Goal: Task Accomplishment & Management: Manage account settings

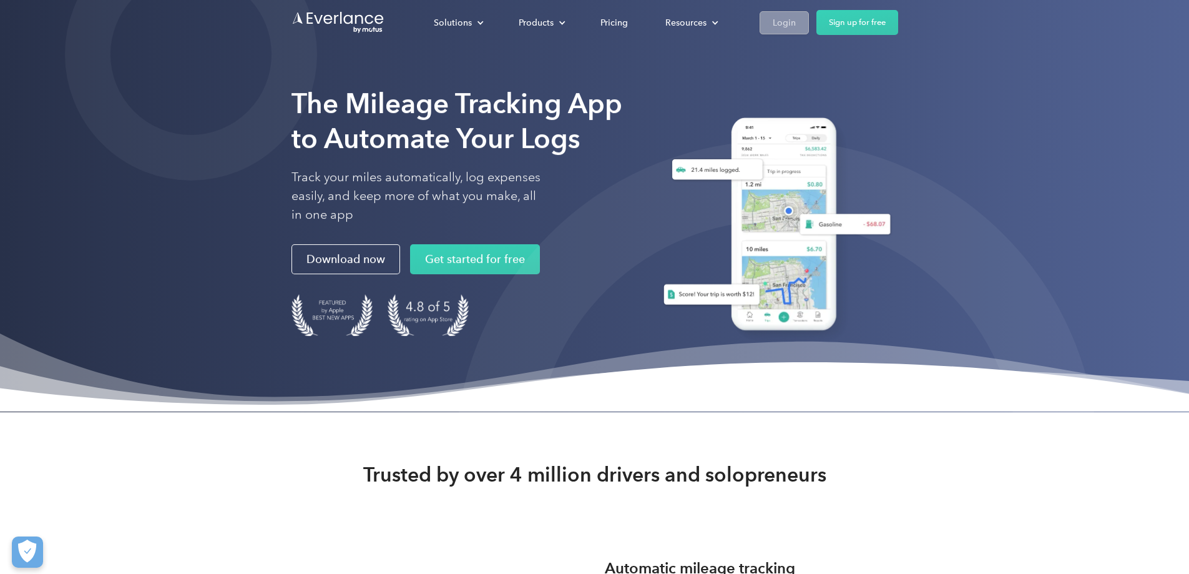
click at [796, 20] on div "Login" at bounding box center [784, 23] width 23 height 16
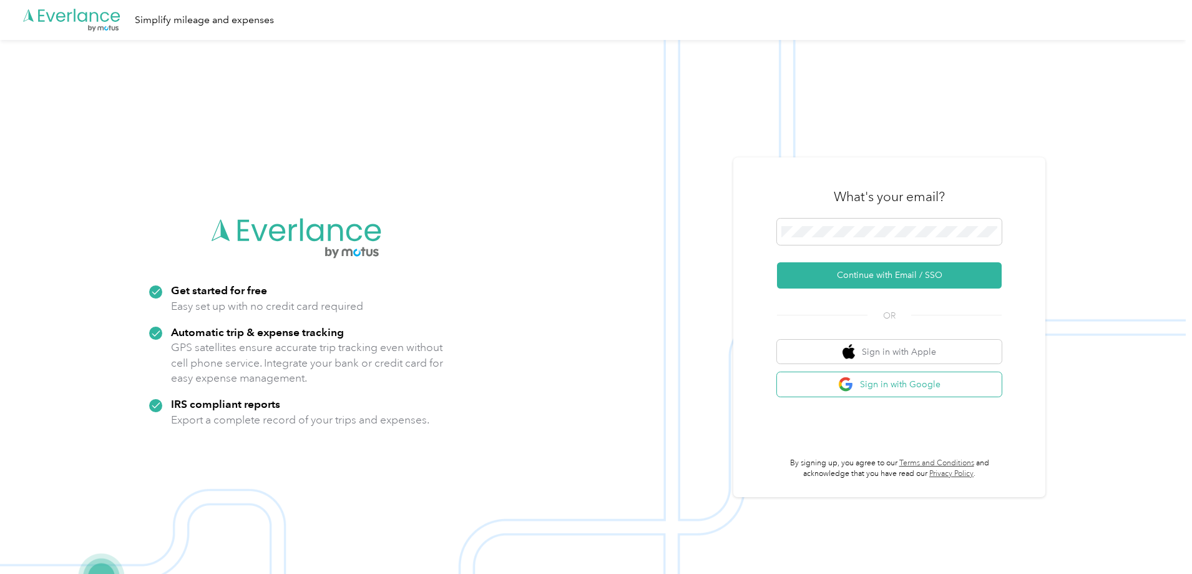
click at [905, 386] on button "Sign in with Google" at bounding box center [889, 384] width 225 height 24
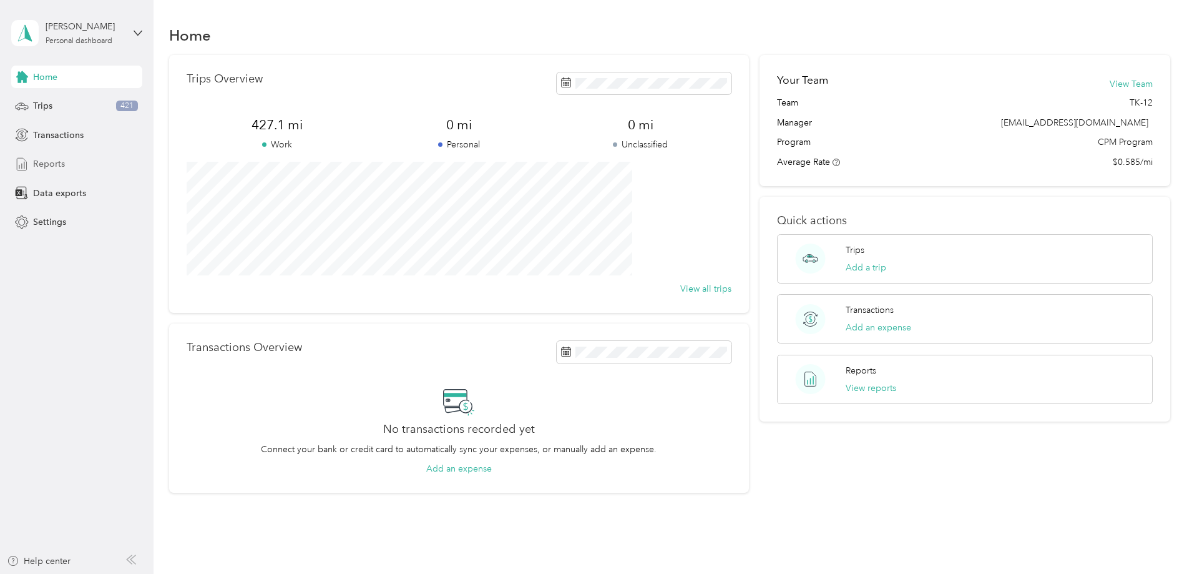
click at [76, 162] on div "Reports" at bounding box center [76, 164] width 131 height 22
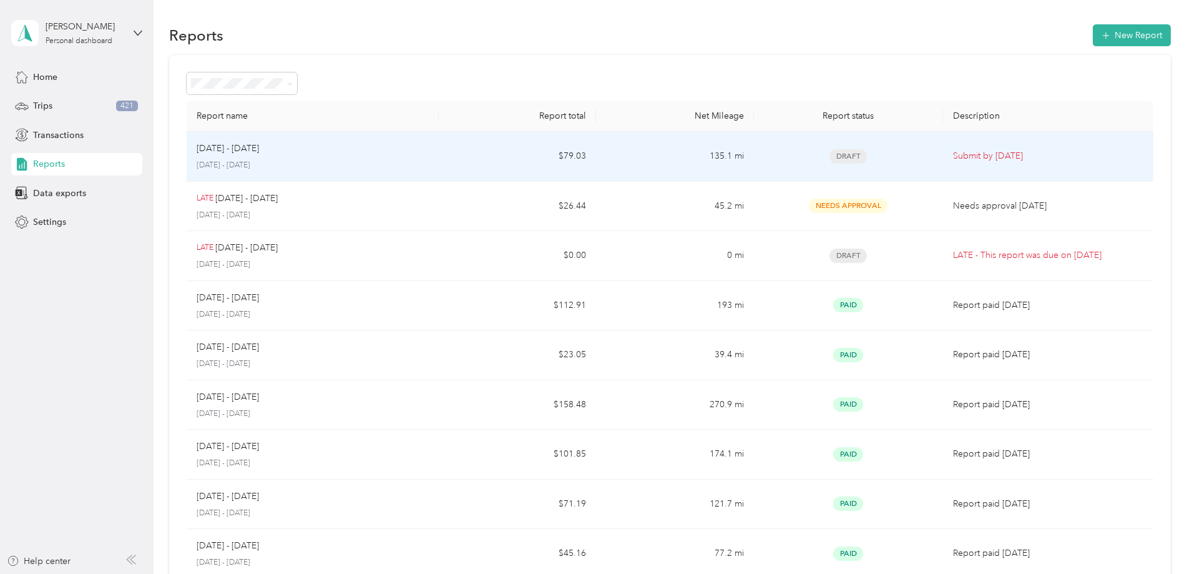
click at [943, 164] on td "Submit by Oct. 5, 2025" at bounding box center [1048, 157] width 210 height 50
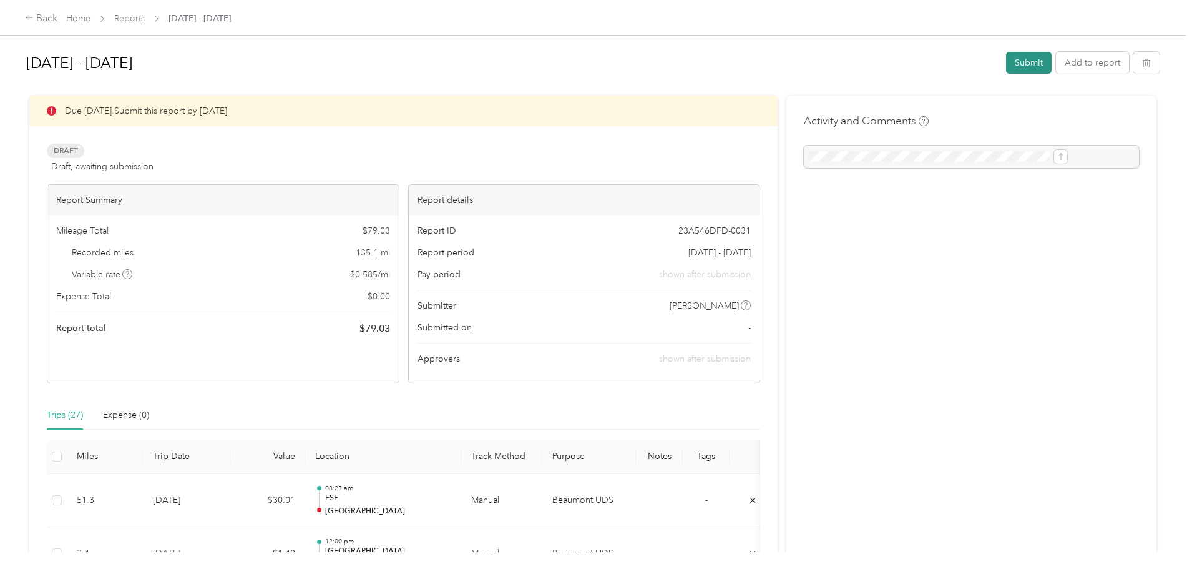
click at [1006, 63] on button "Submit" at bounding box center [1029, 63] width 46 height 22
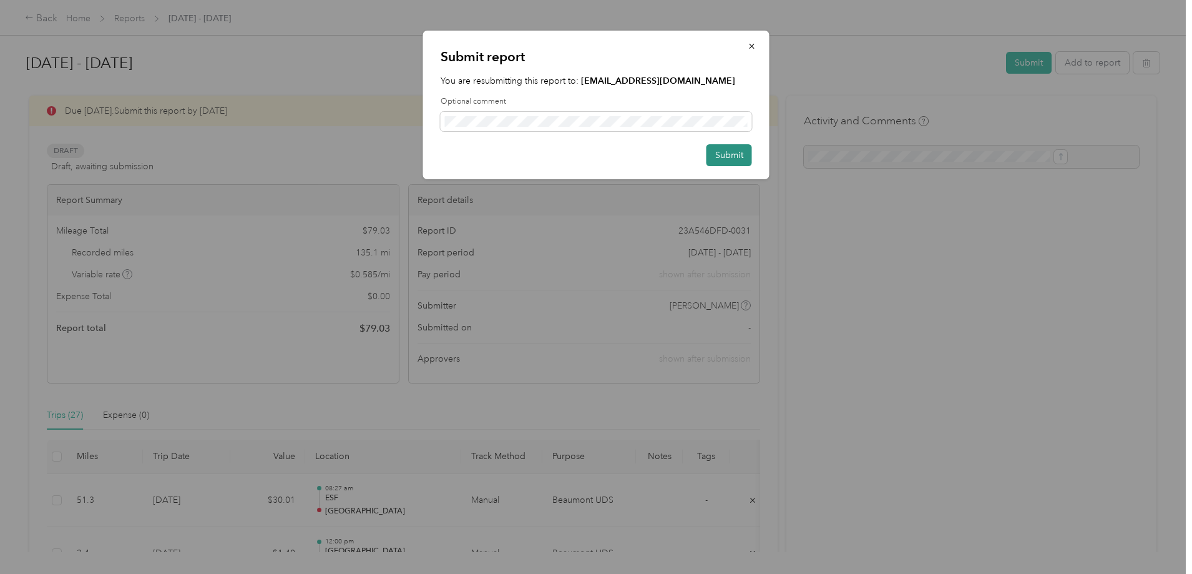
click at [740, 152] on button "Submit" at bounding box center [730, 155] width 46 height 22
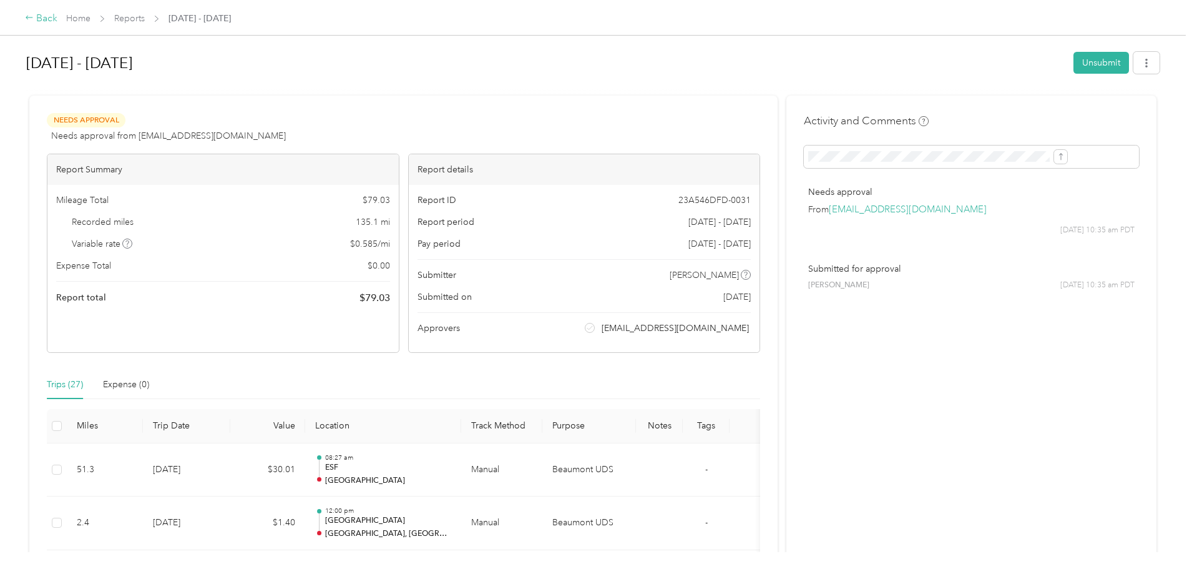
click at [57, 19] on div "Back" at bounding box center [41, 18] width 32 height 15
